Goal: Task Accomplishment & Management: Use online tool/utility

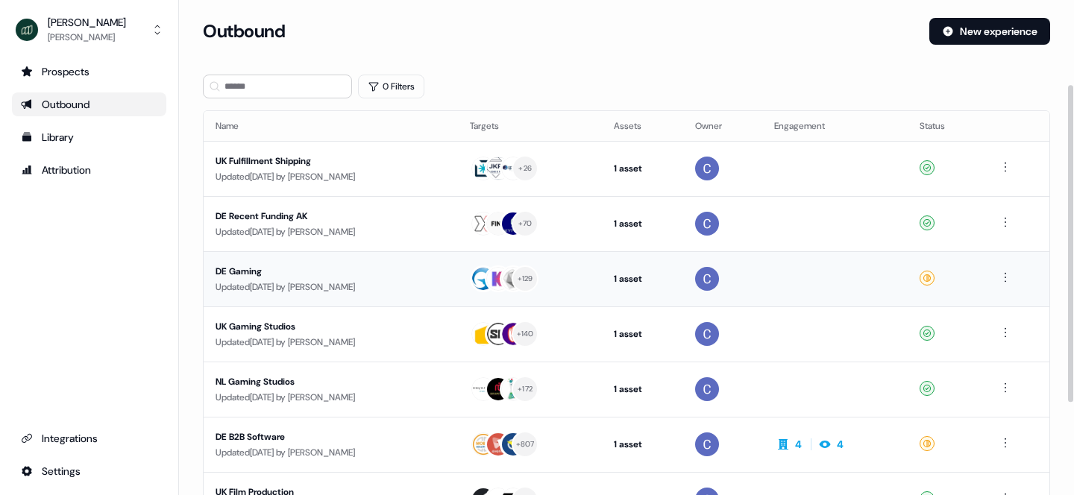
scroll to position [275, 0]
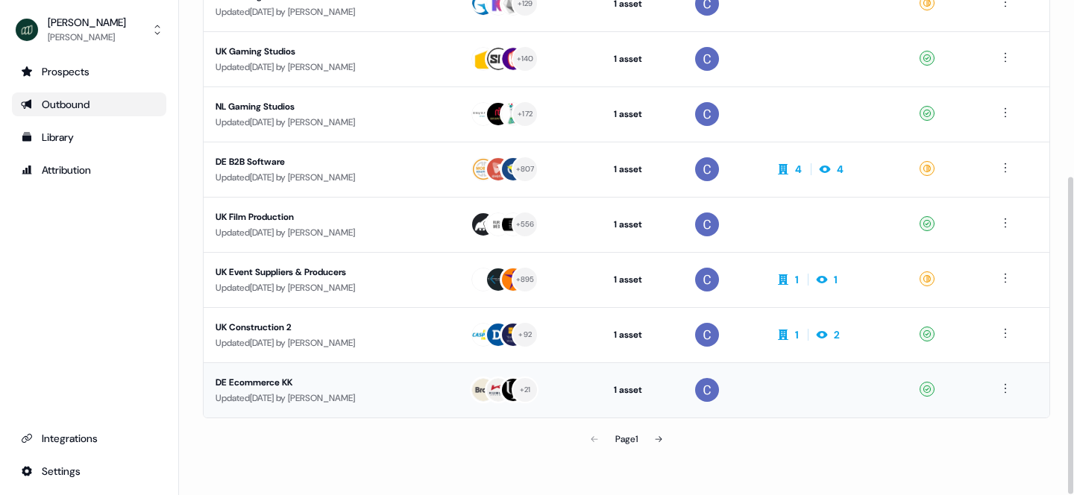
click at [277, 379] on div "DE Ecommerce KK" at bounding box center [330, 382] width 230 height 15
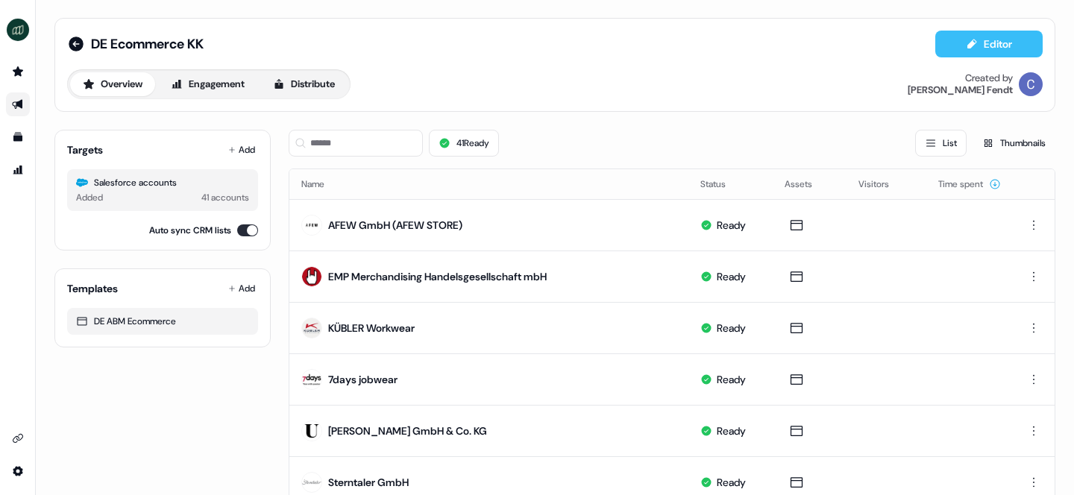
click at [1001, 45] on button "Editor" at bounding box center [988, 44] width 107 height 27
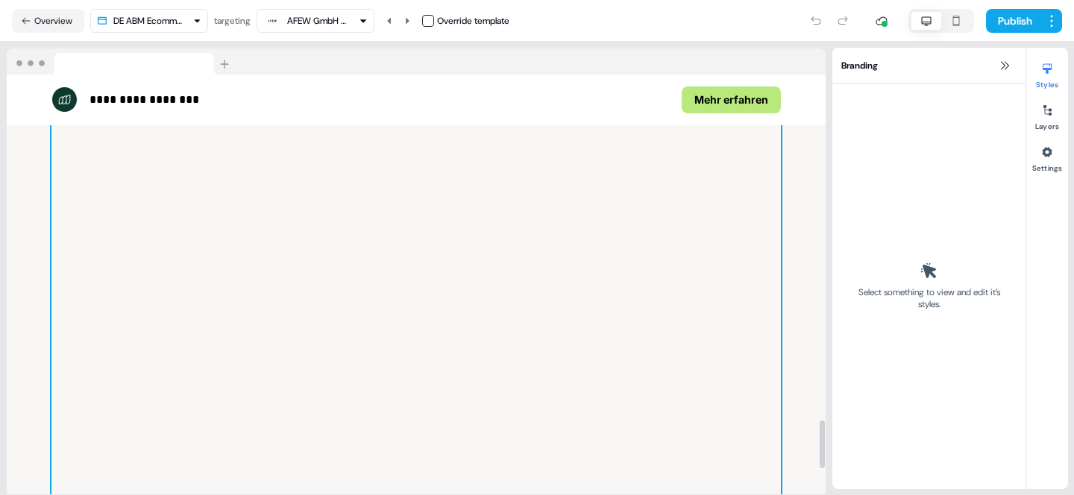
scroll to position [2995, 0]
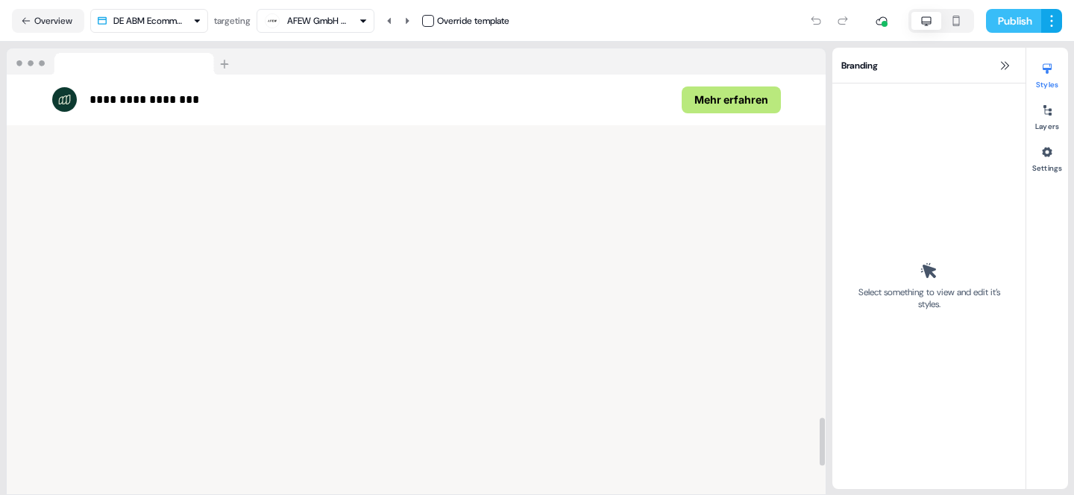
click at [1005, 25] on button "Publish" at bounding box center [1013, 21] width 55 height 24
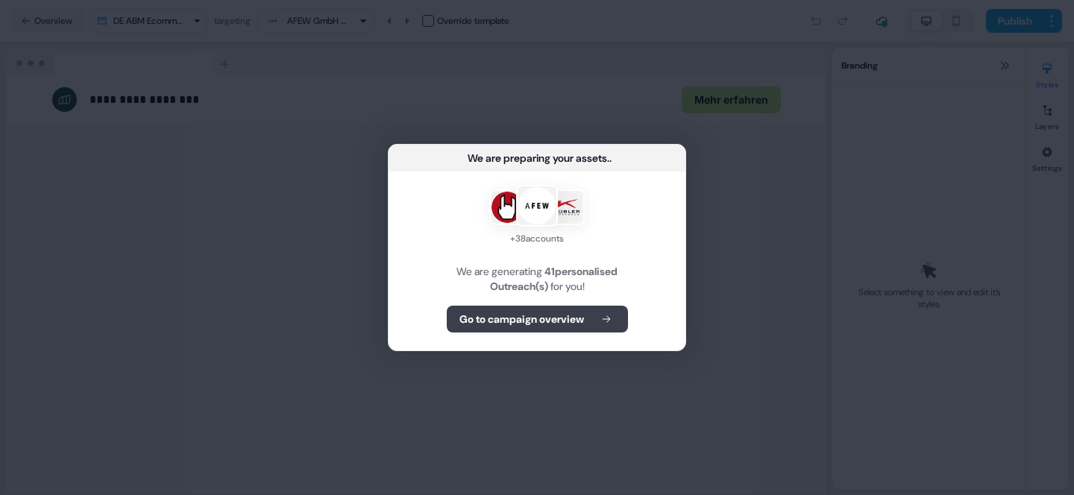
click at [570, 317] on b "Go to campaign overview" at bounding box center [521, 319] width 125 height 15
